Goal: Information Seeking & Learning: Learn about a topic

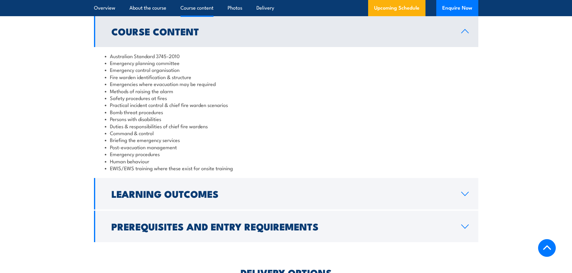
scroll to position [600, 0]
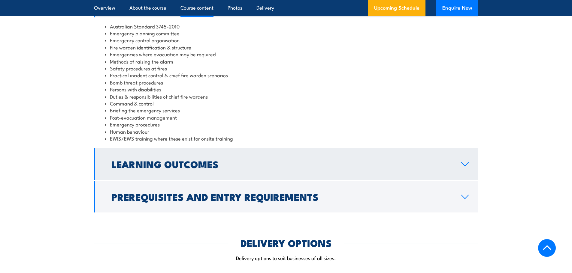
click at [249, 168] on h2 "Learning Outcomes" at bounding box center [281, 164] width 340 height 8
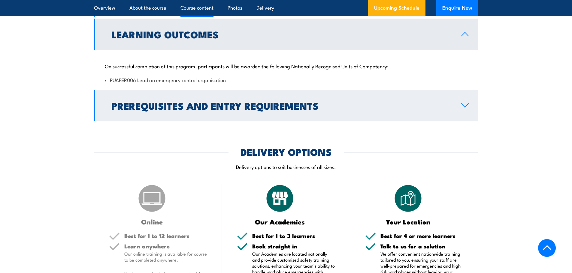
click at [463, 106] on icon at bounding box center [465, 105] width 8 height 5
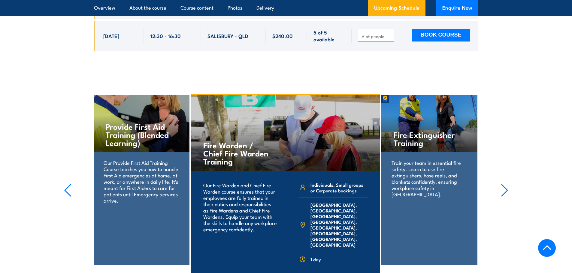
scroll to position [2582, 0]
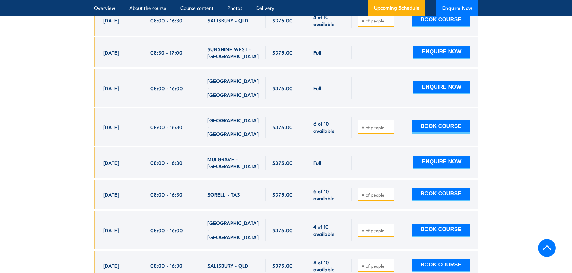
scroll to position [1273, 0]
